Goal: Task Accomplishment & Management: Manage account settings

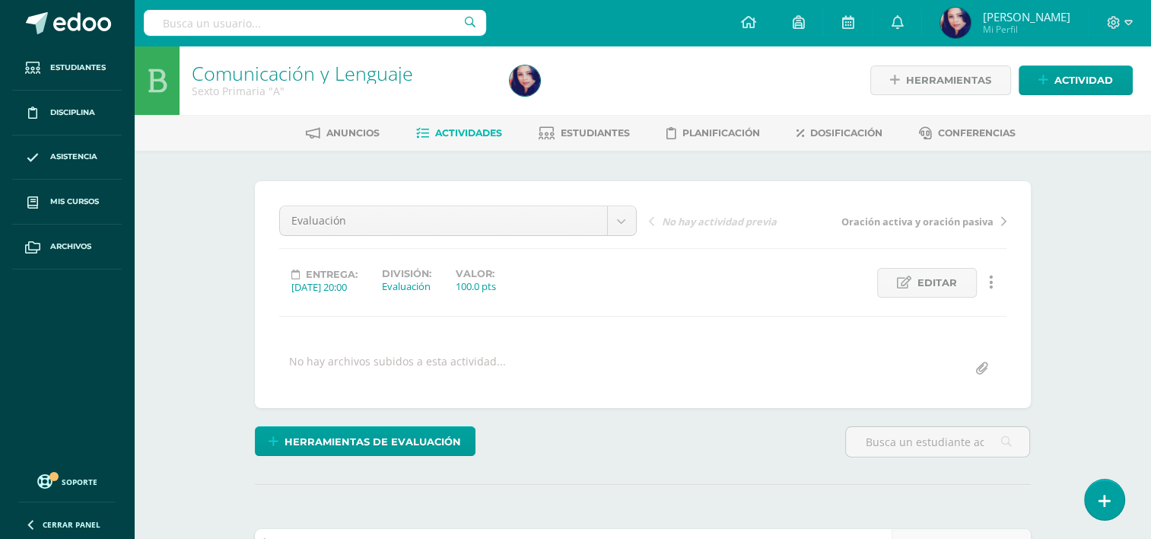
click at [589, 131] on span "Estudiantes" at bounding box center [595, 132] width 69 height 11
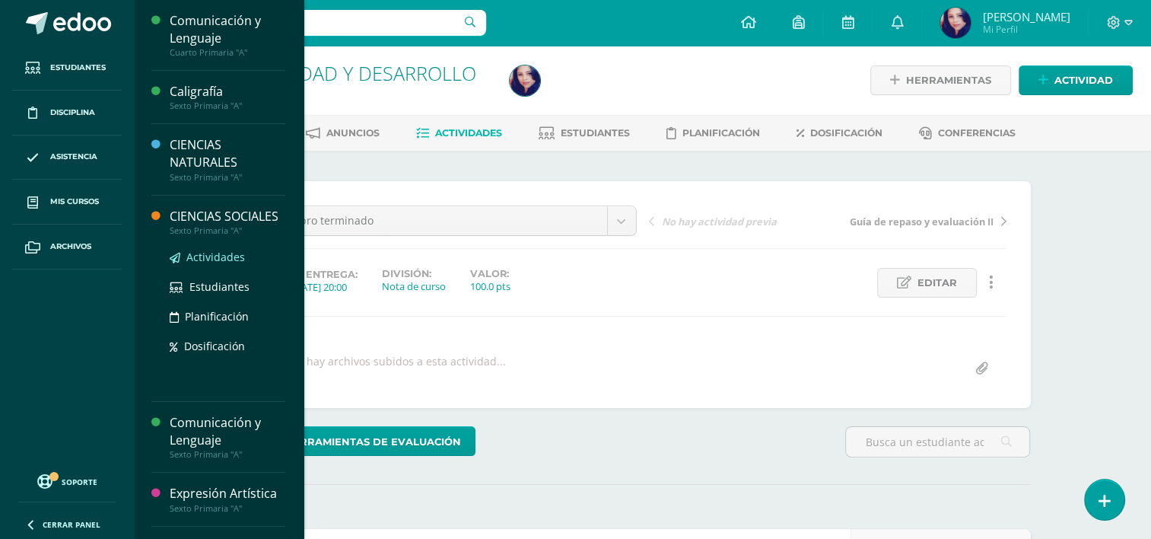
click at [218, 264] on span "Actividades" at bounding box center [215, 257] width 59 height 14
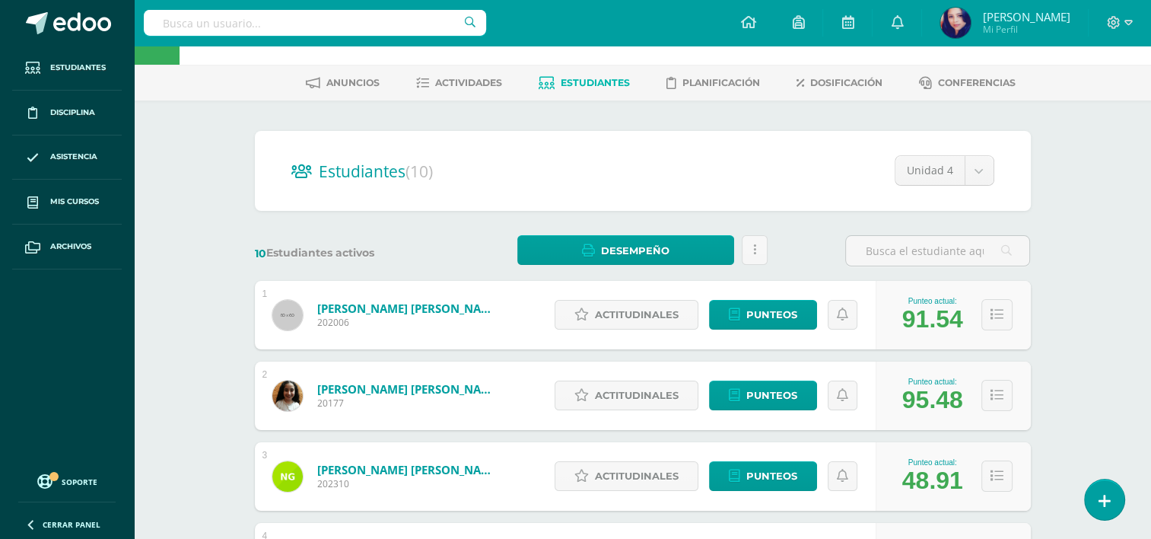
scroll to position [38, 0]
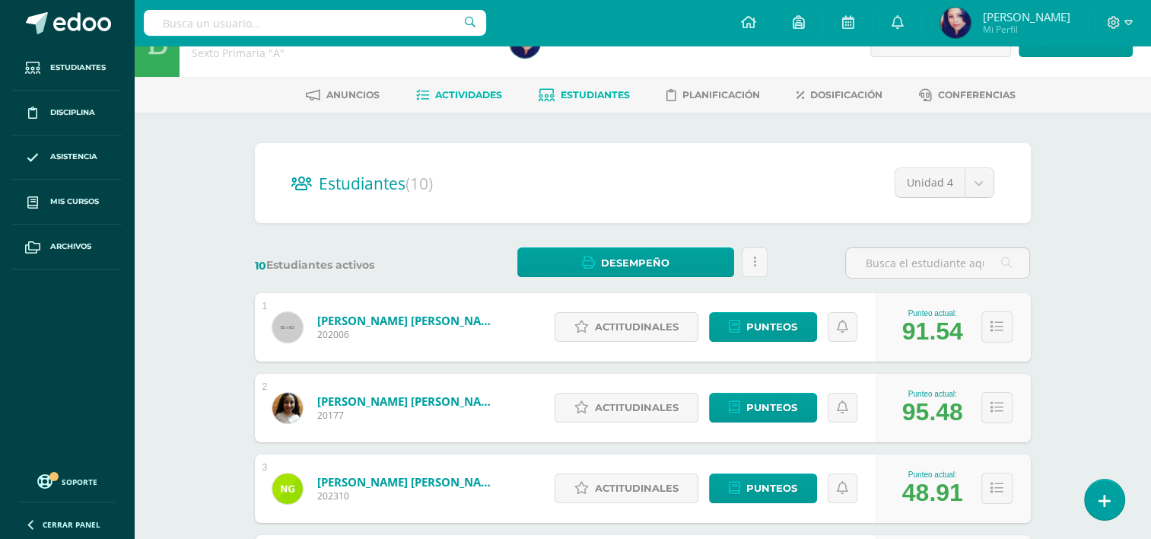
click at [484, 95] on span "Actividades" at bounding box center [468, 94] width 67 height 11
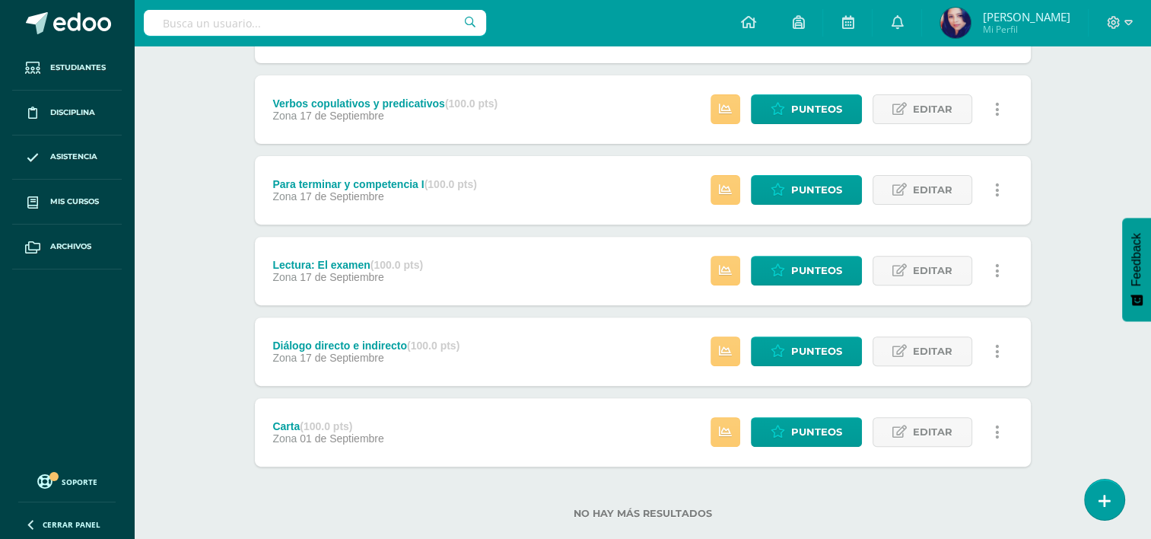
scroll to position [530, 0]
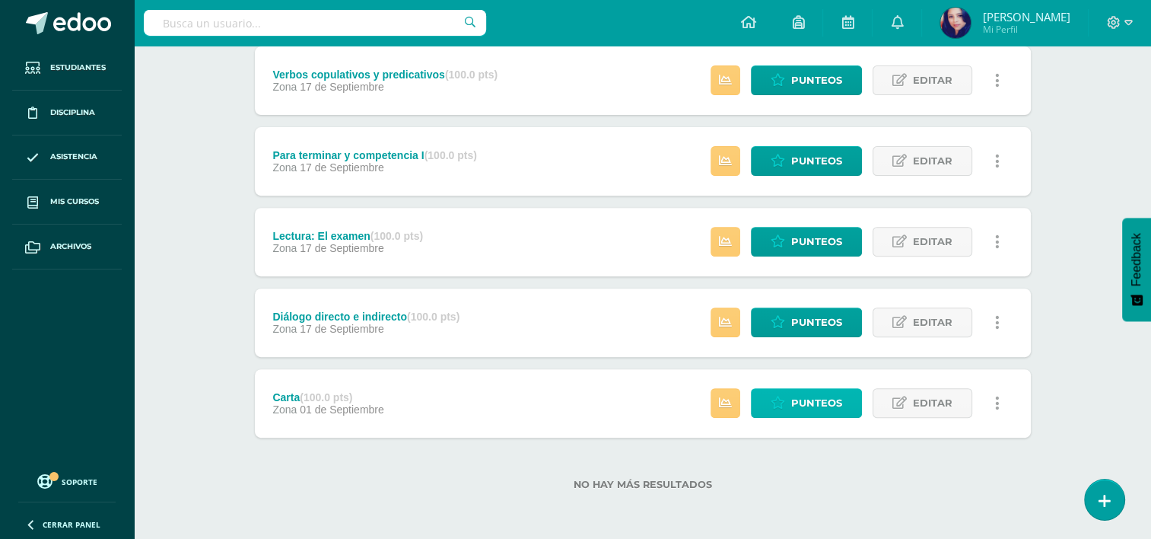
click at [785, 402] on icon at bounding box center [778, 402] width 14 height 13
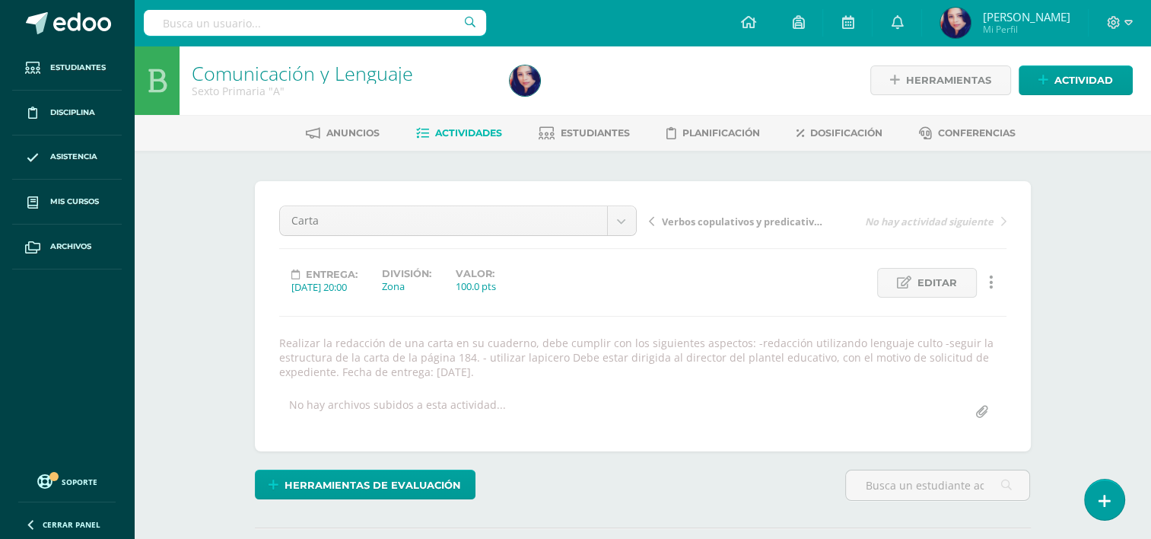
click at [761, 219] on span "Verbos copulativos y predicativos" at bounding box center [742, 222] width 161 height 14
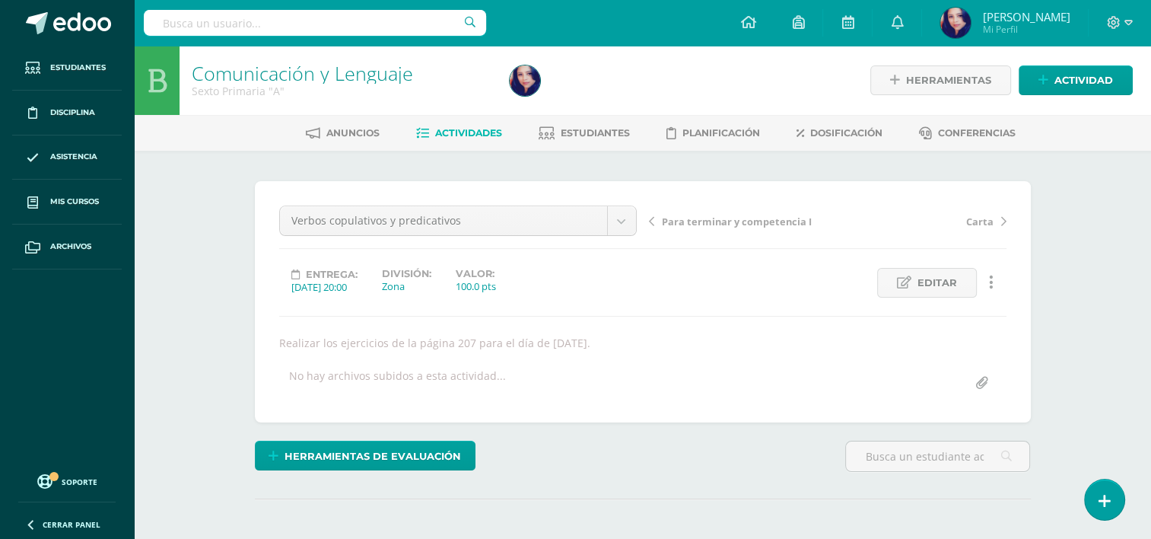
click at [721, 221] on span "Para terminar y competencia I" at bounding box center [737, 222] width 150 height 14
click at [700, 215] on span "Lectura: El examen" at bounding box center [709, 222] width 94 height 14
click at [709, 218] on span "Diálogo directo e indirecto" at bounding box center [727, 222] width 130 height 14
click at [743, 221] on span "Para terminar y competencia" at bounding box center [734, 222] width 145 height 14
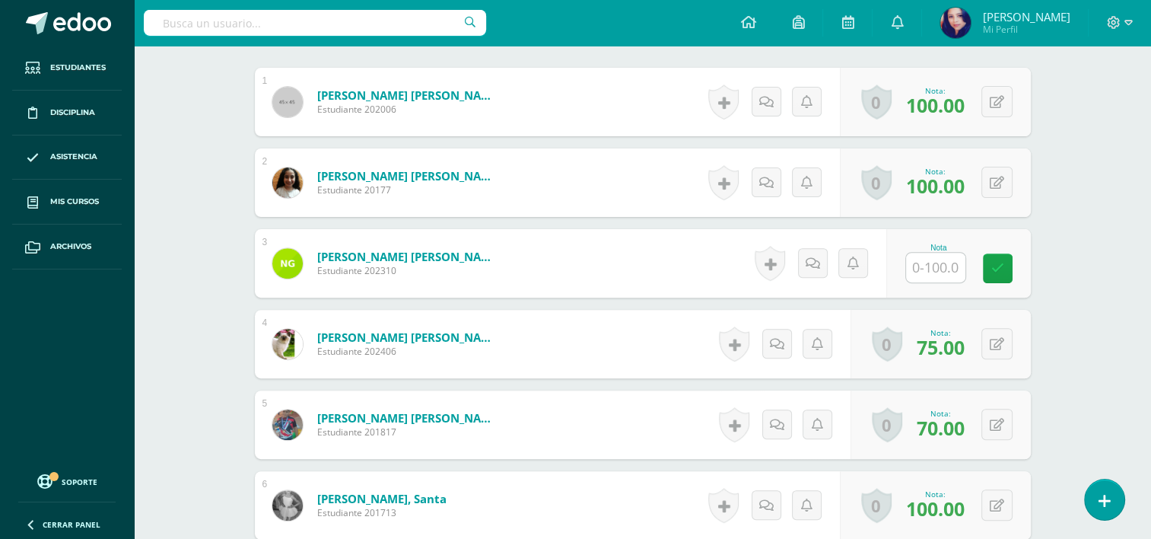
scroll to position [498, 0]
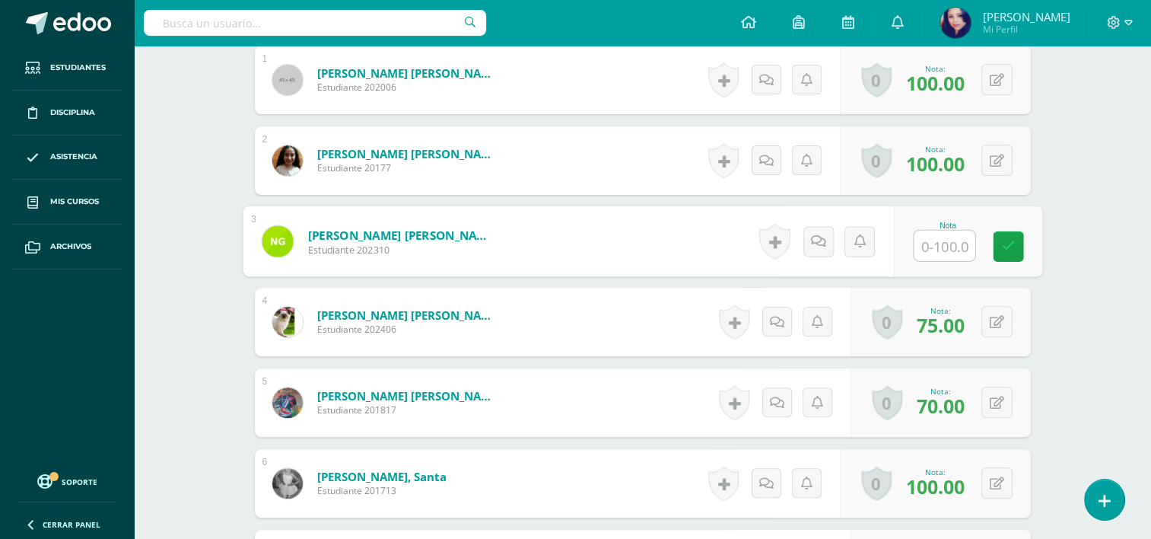
click at [940, 234] on input "text" at bounding box center [944, 246] width 61 height 30
type input "80"
click at [1007, 246] on icon at bounding box center [1008, 246] width 14 height 13
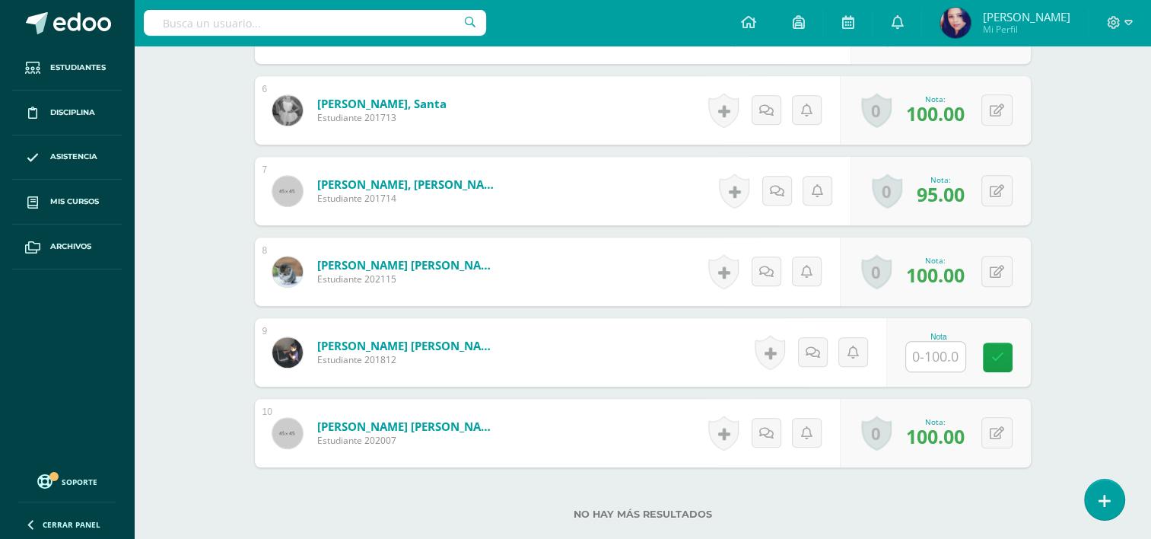
scroll to position [886, 0]
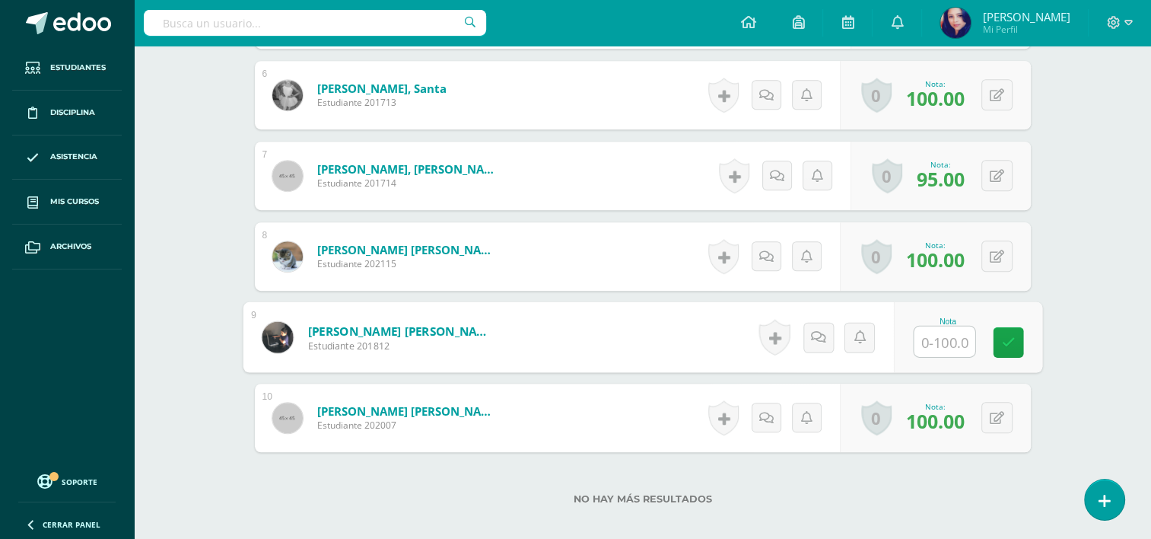
click at [949, 333] on input "text" at bounding box center [944, 341] width 61 height 30
type input "1"
click at [1013, 332] on link at bounding box center [1008, 342] width 30 height 30
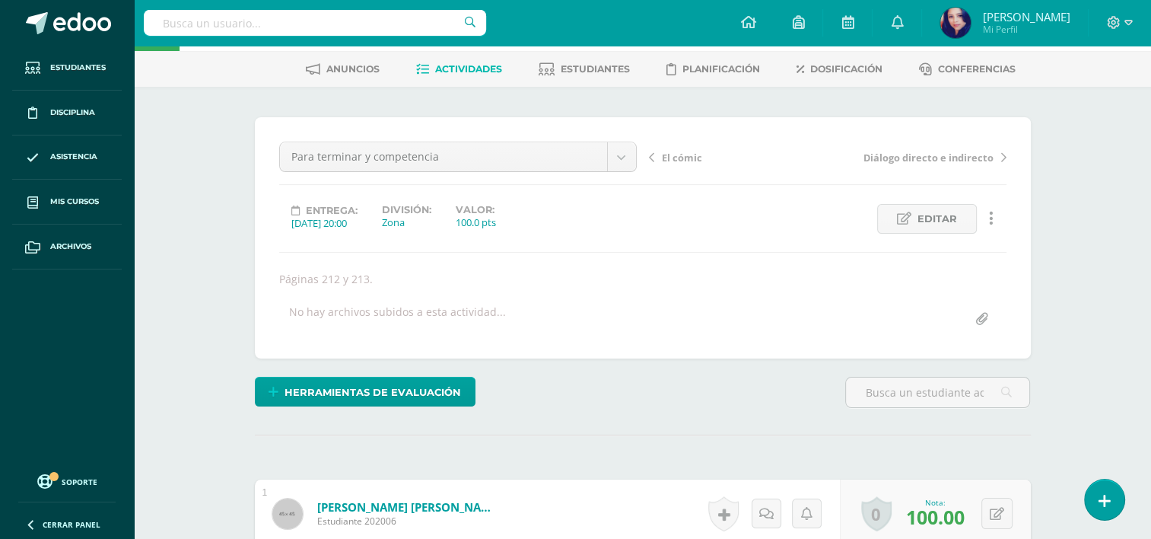
scroll to position [53, 0]
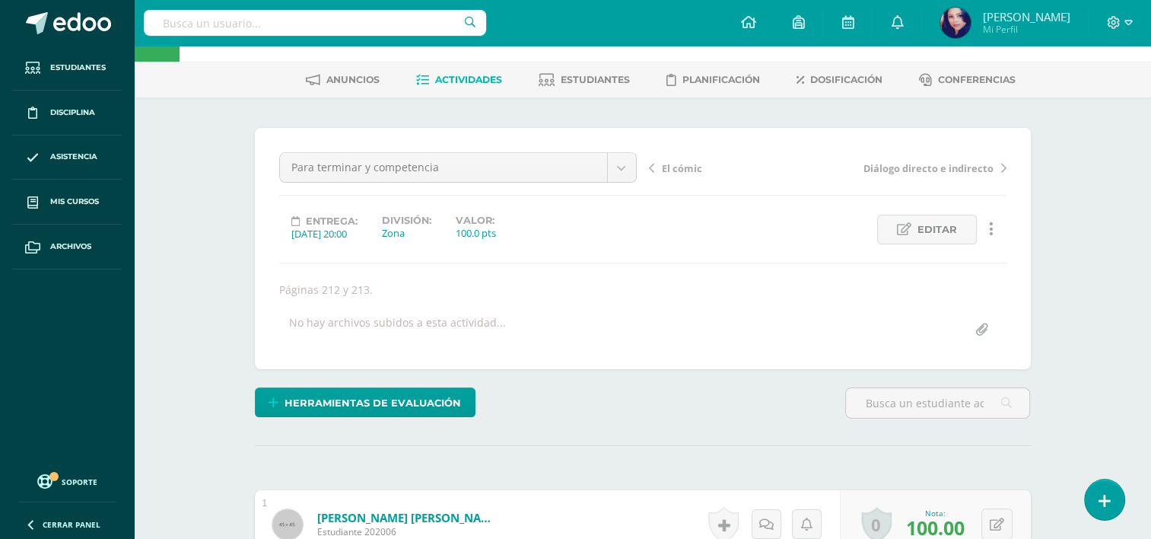
click at [669, 165] on span "El cómic" at bounding box center [682, 168] width 40 height 14
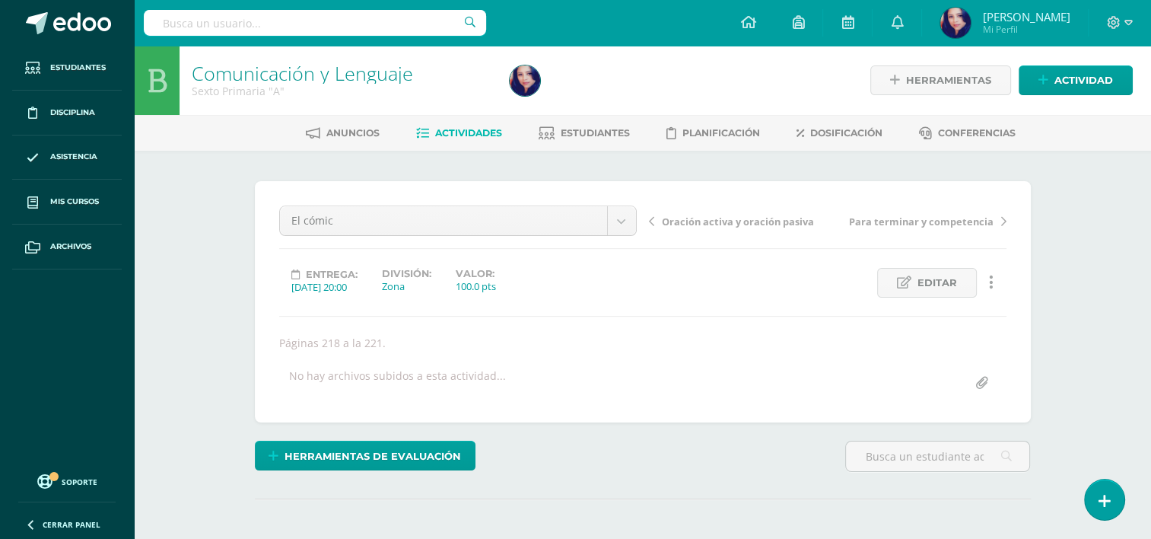
click at [727, 222] on span "Oración activa y oración pasiva" at bounding box center [738, 222] width 152 height 14
click at [691, 215] on span "Evaluación" at bounding box center [688, 222] width 52 height 14
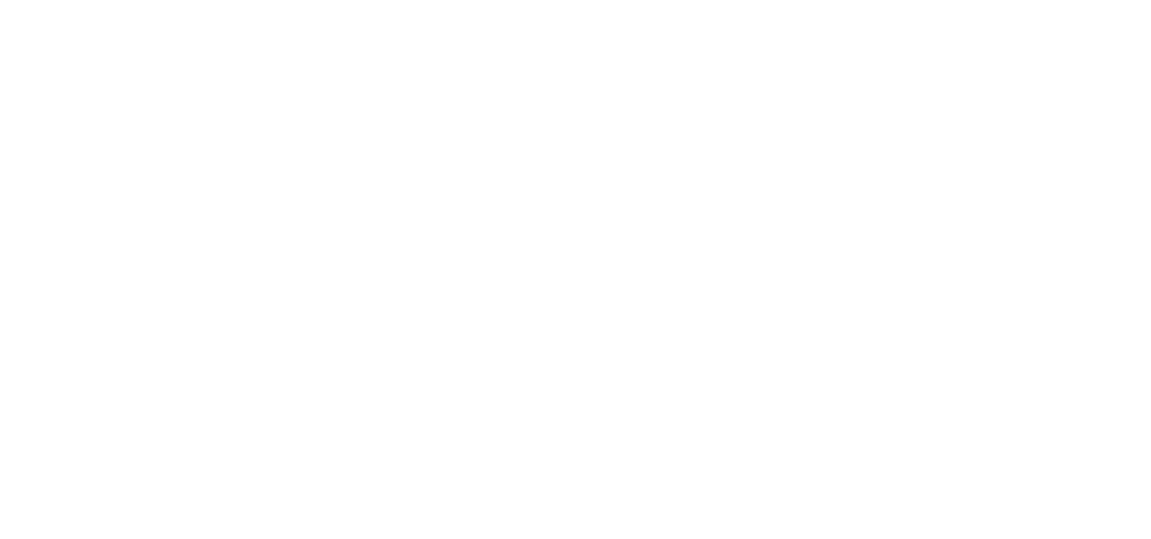
click at [0, 0] on html at bounding box center [0, 0] width 0 height 0
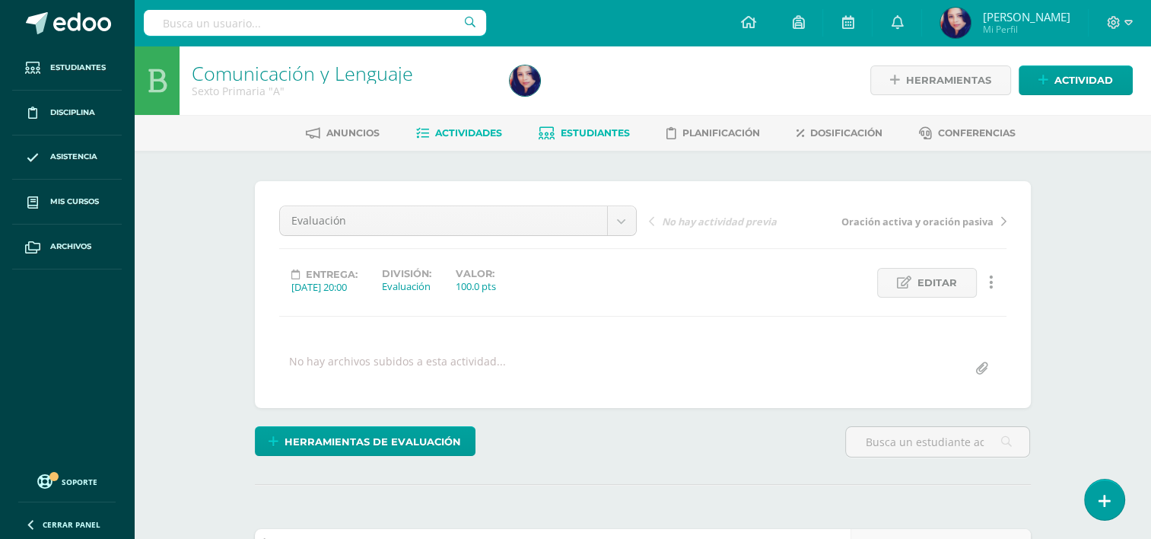
scroll to position [1, 0]
click at [601, 135] on span "Estudiantes" at bounding box center [595, 131] width 69 height 11
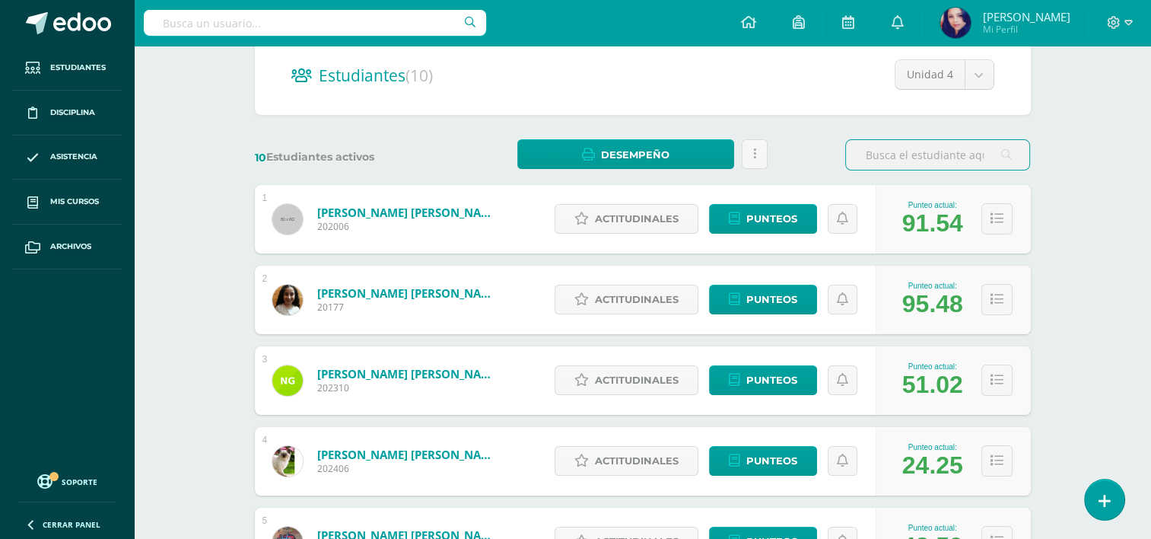
scroll to position [161, 0]
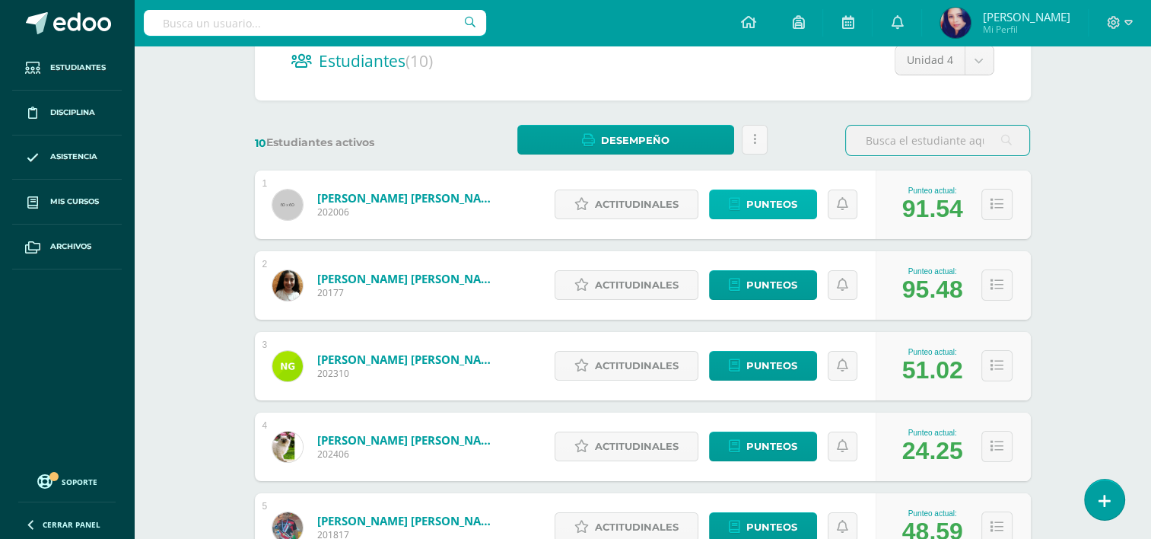
click at [765, 197] on span "Punteos" at bounding box center [771, 204] width 51 height 28
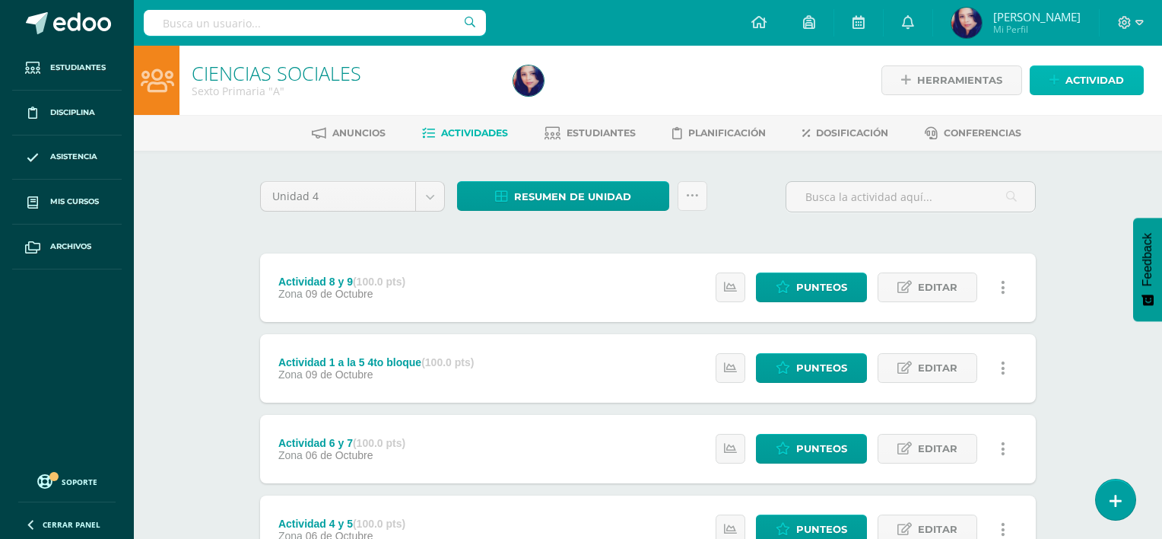
click at [1086, 81] on span "Actividad" at bounding box center [1095, 80] width 59 height 28
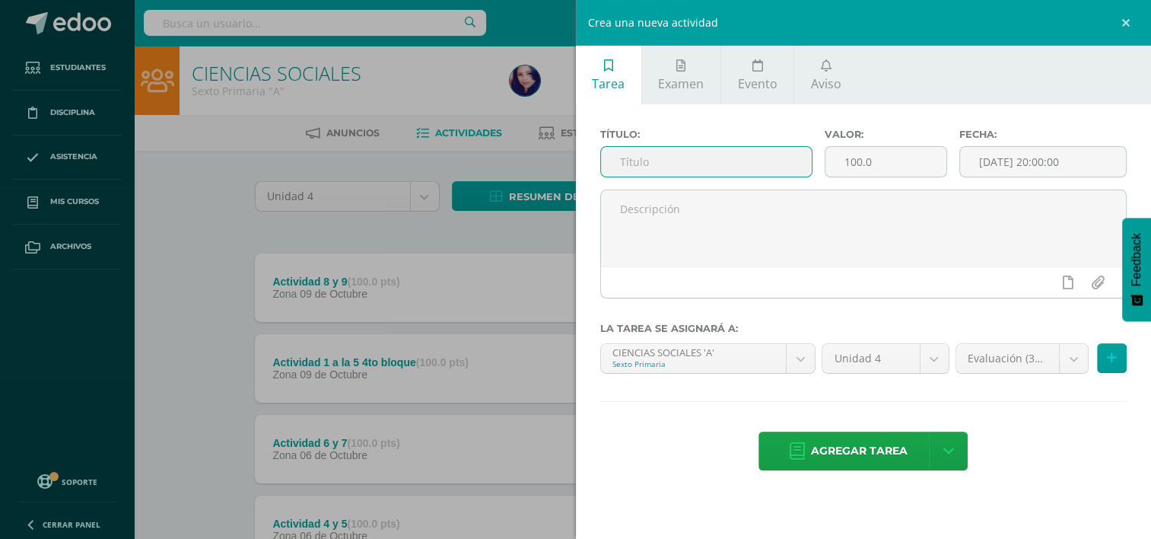
click at [695, 170] on input "text" at bounding box center [706, 162] width 211 height 30
type input "Sociales"
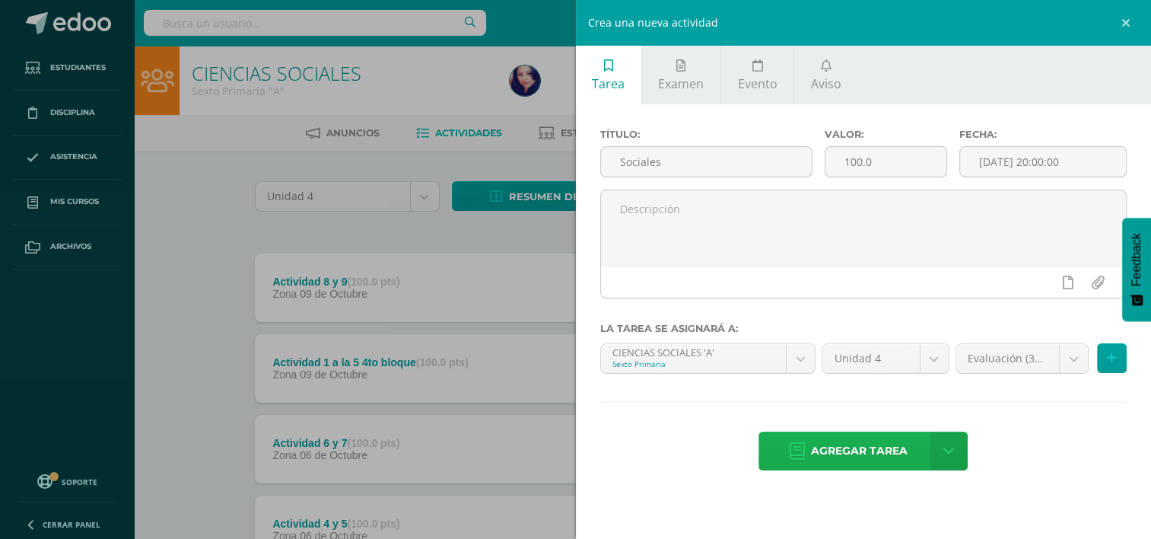
click at [851, 447] on span "Agregar tarea" at bounding box center [859, 450] width 97 height 37
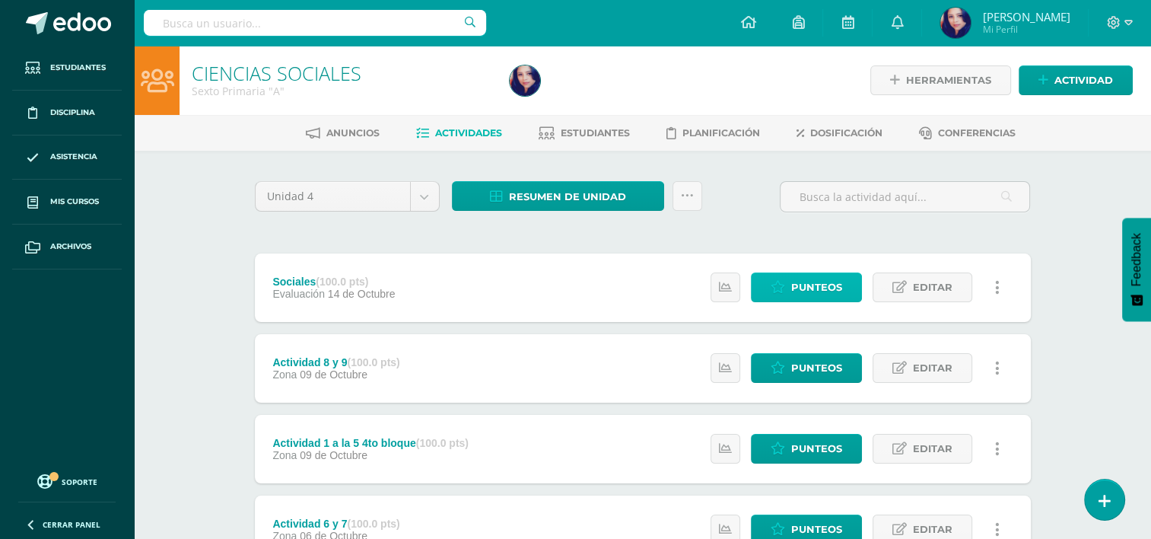
click at [812, 288] on span "Punteos" at bounding box center [816, 287] width 51 height 28
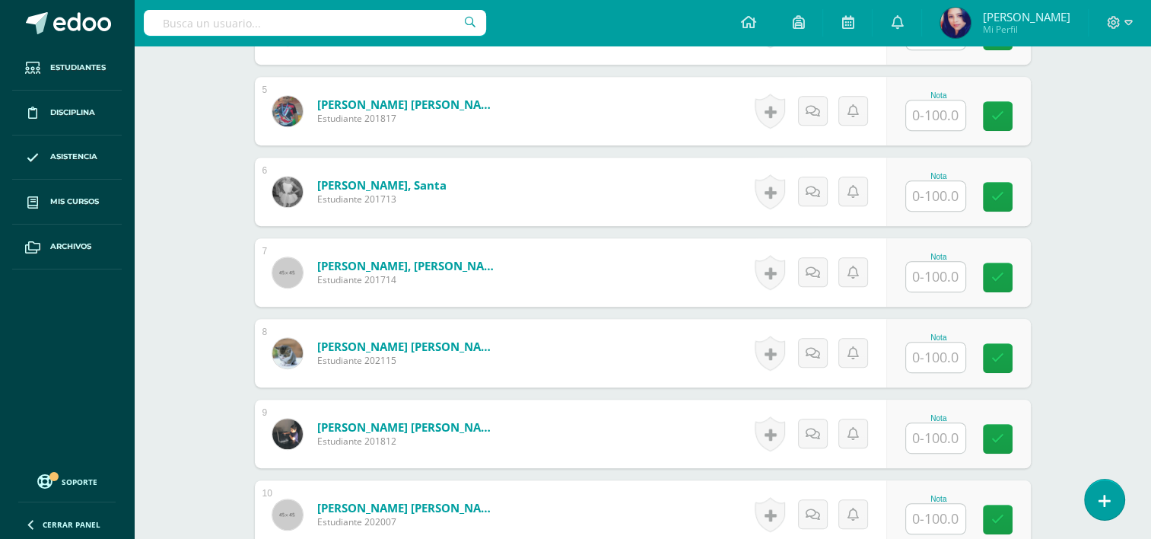
scroll to position [776, 0]
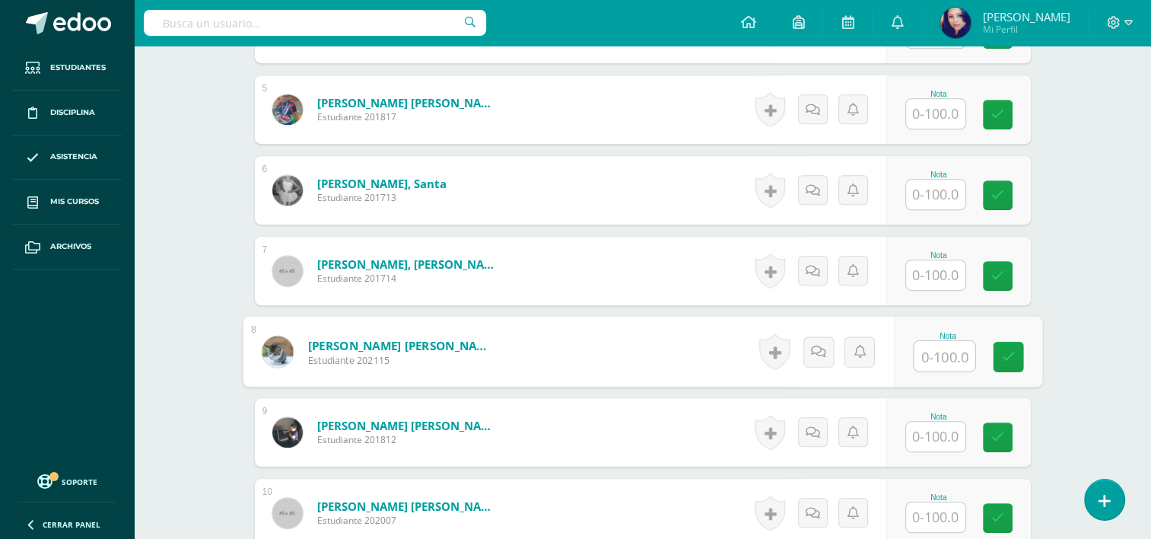
click at [938, 357] on input "text" at bounding box center [944, 356] width 61 height 30
click at [1015, 352] on link at bounding box center [1008, 357] width 30 height 30
type input "92.05"
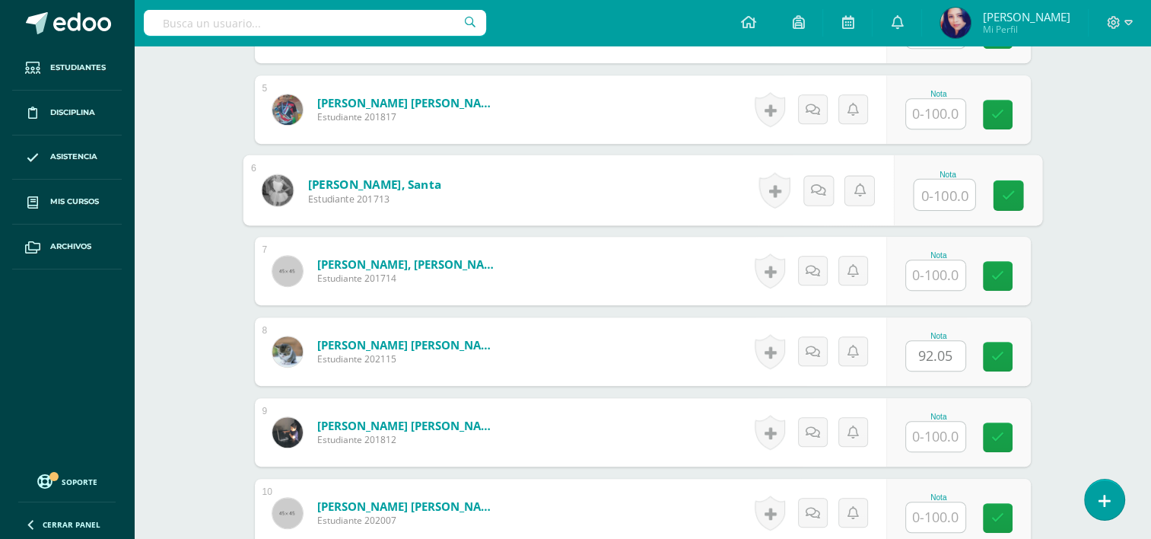
click at [943, 198] on input "text" at bounding box center [944, 195] width 61 height 30
type input "84.16"
click at [1008, 196] on icon at bounding box center [1008, 195] width 14 height 13
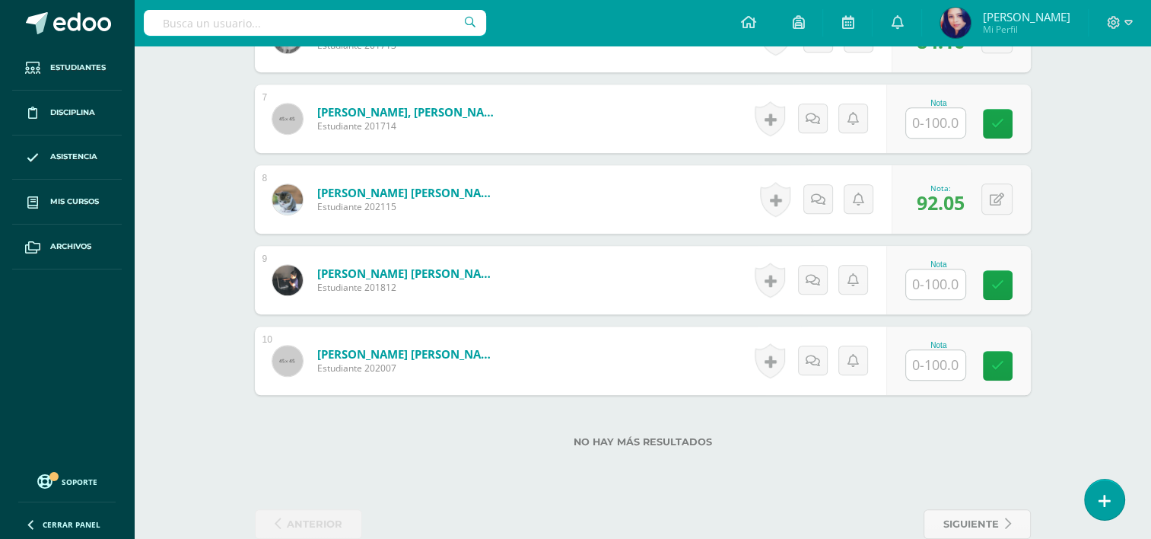
scroll to position [940, 0]
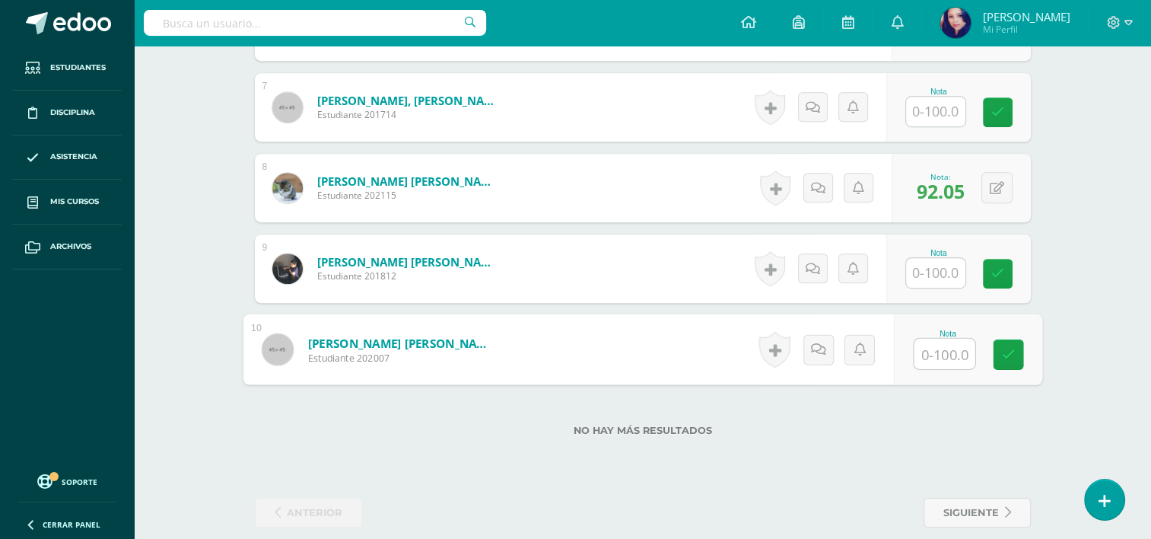
click at [938, 349] on input "text" at bounding box center [944, 354] width 61 height 30
type input "78.9"
click at [1014, 345] on link at bounding box center [1008, 354] width 30 height 30
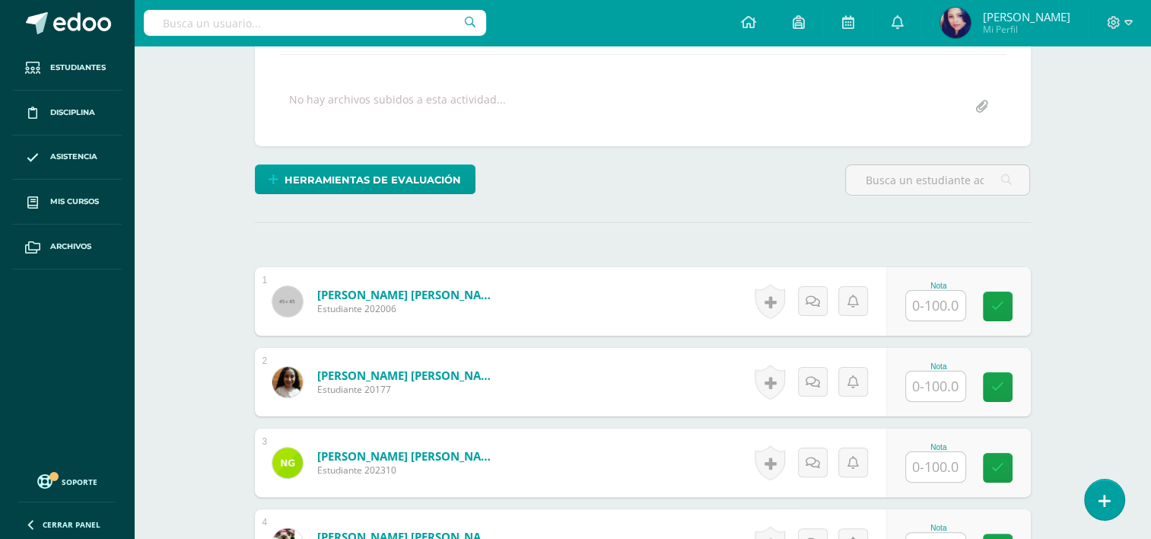
scroll to position [264, 0]
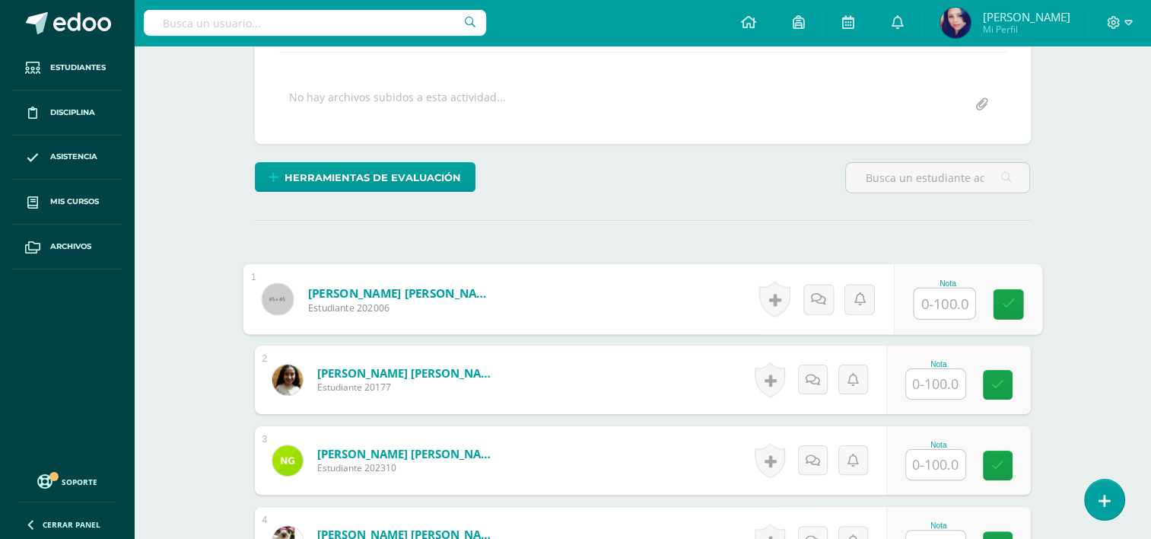
click at [941, 295] on input "text" at bounding box center [944, 303] width 61 height 30
type input "92.05"
click at [1004, 292] on link at bounding box center [1008, 304] width 30 height 30
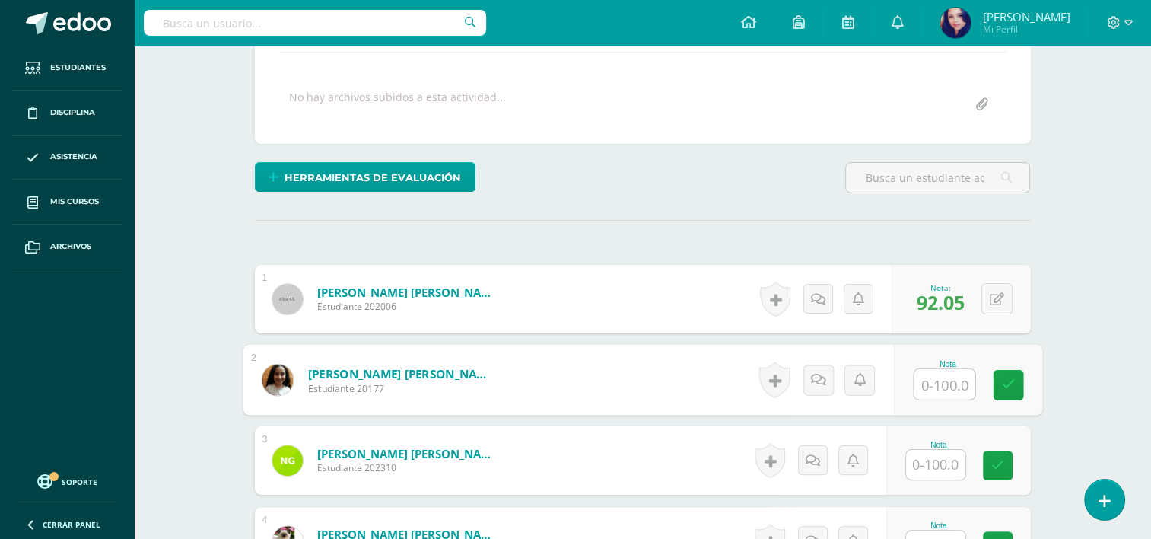
click at [940, 383] on input "text" at bounding box center [944, 384] width 61 height 30
click at [1006, 378] on icon at bounding box center [1008, 384] width 14 height 13
type input "92.05"
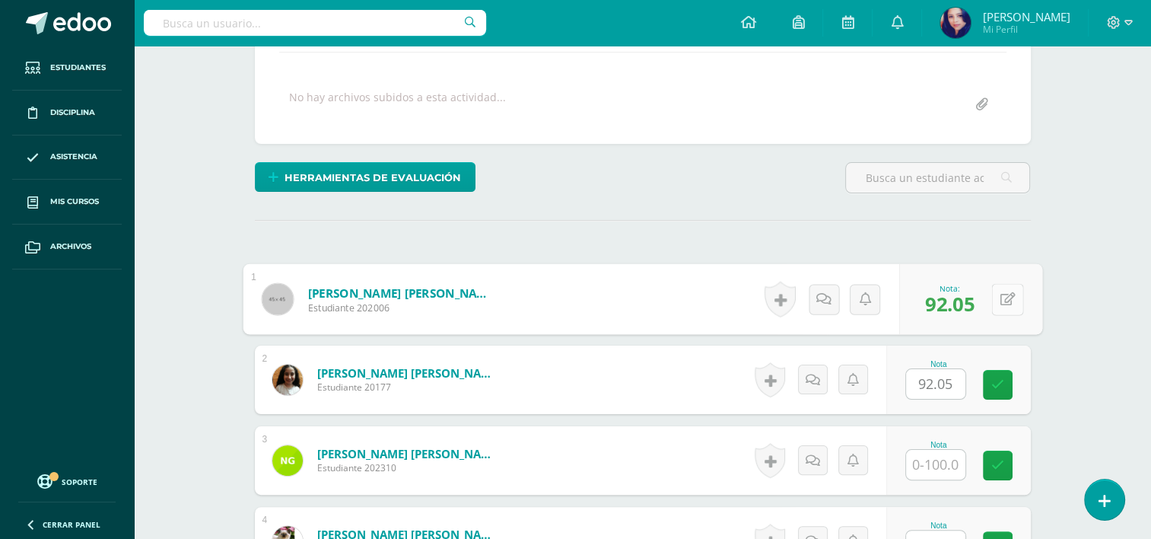
click at [1000, 292] on icon at bounding box center [1007, 298] width 15 height 13
type input "97.31"
click at [958, 304] on link at bounding box center [967, 304] width 30 height 30
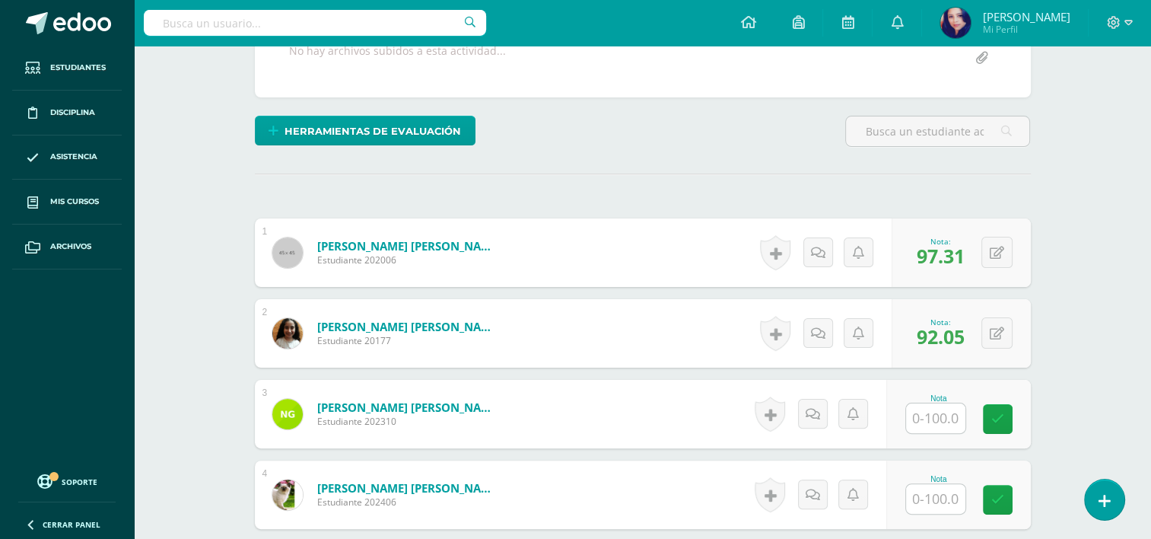
scroll to position [376, 0]
